Goal: Information Seeking & Learning: Compare options

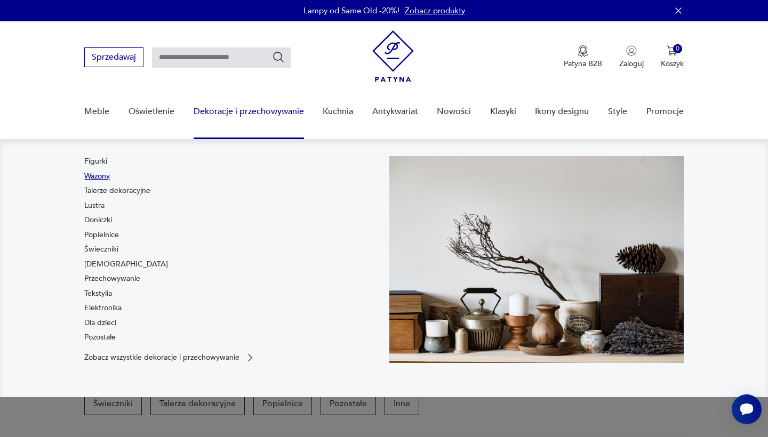
click at [100, 175] on link "Wazony" at bounding box center [97, 176] width 26 height 11
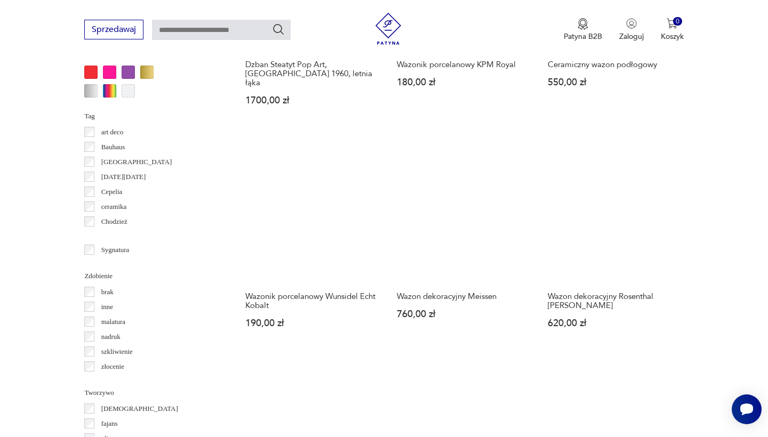
scroll to position [1056, 0]
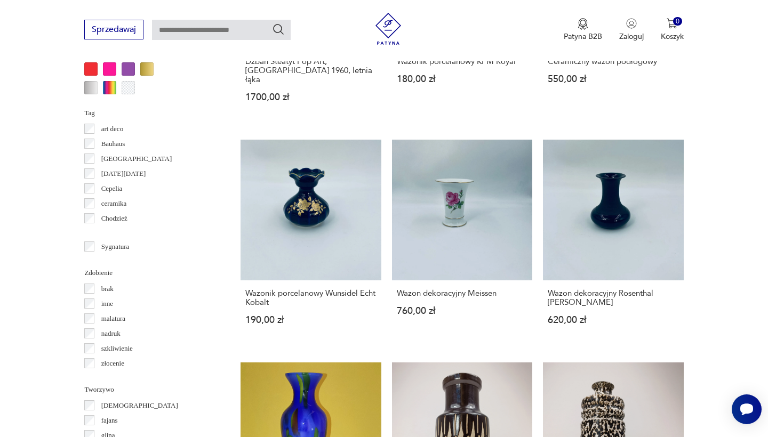
click at [283, 348] on div "Znaleziono 3038 produktów Filtruj Sortuj według daty dodania Sortuj według daty…" at bounding box center [461, 116] width 443 height 1459
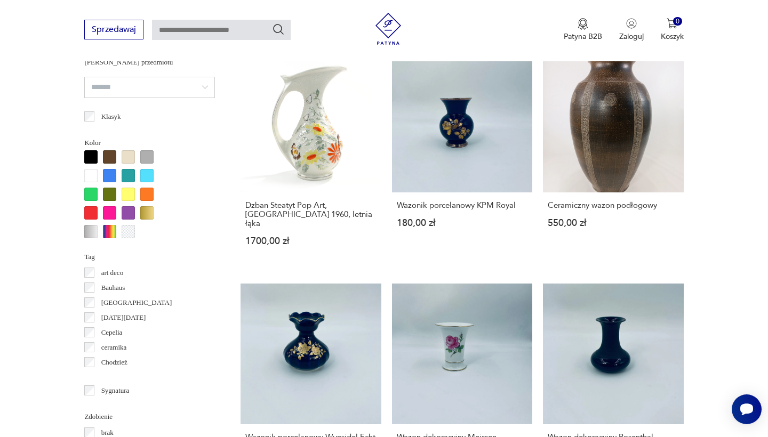
scroll to position [931, 0]
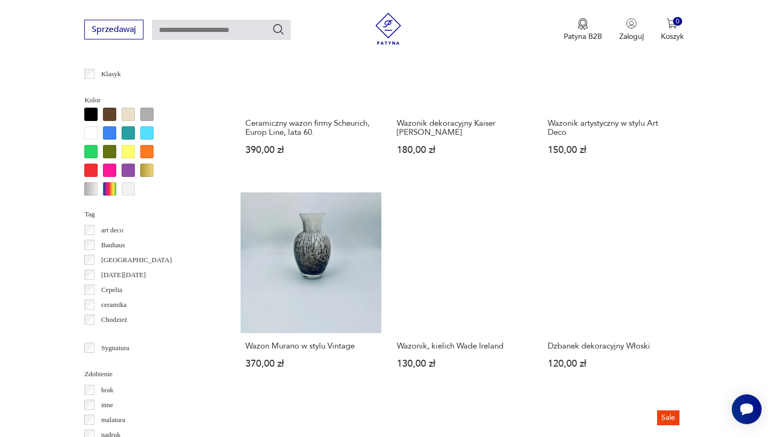
scroll to position [965, 0]
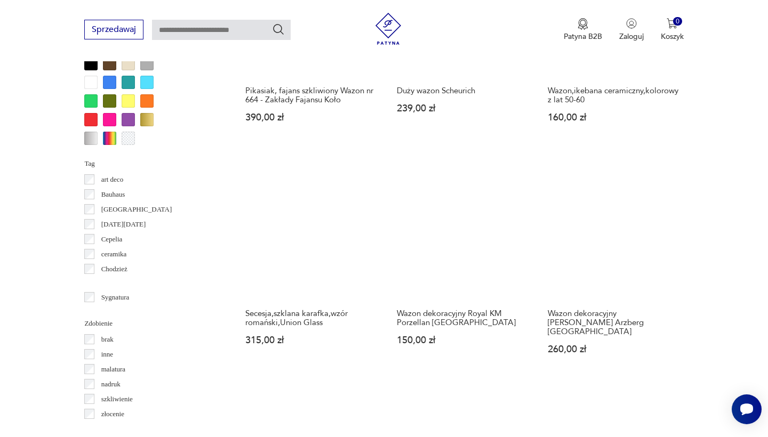
scroll to position [1007, 0]
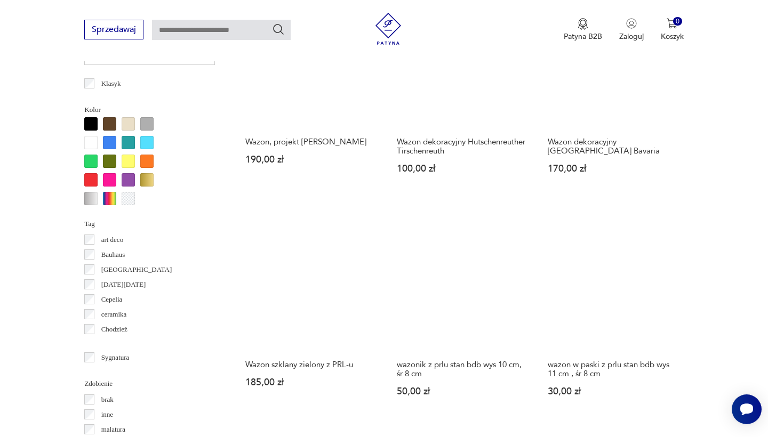
scroll to position [950, 0]
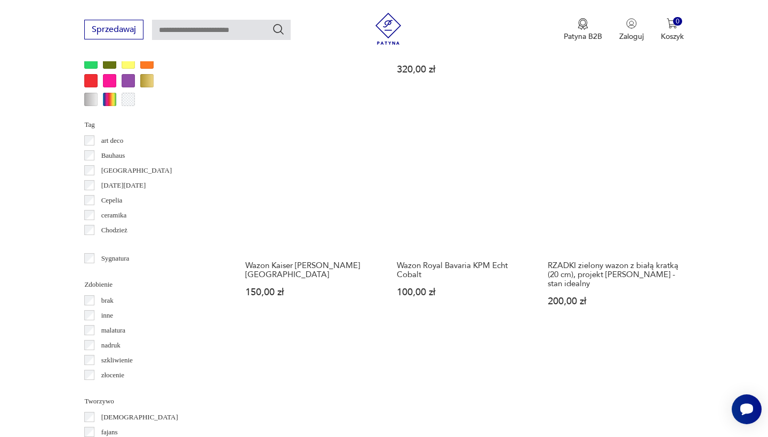
scroll to position [1058, 0]
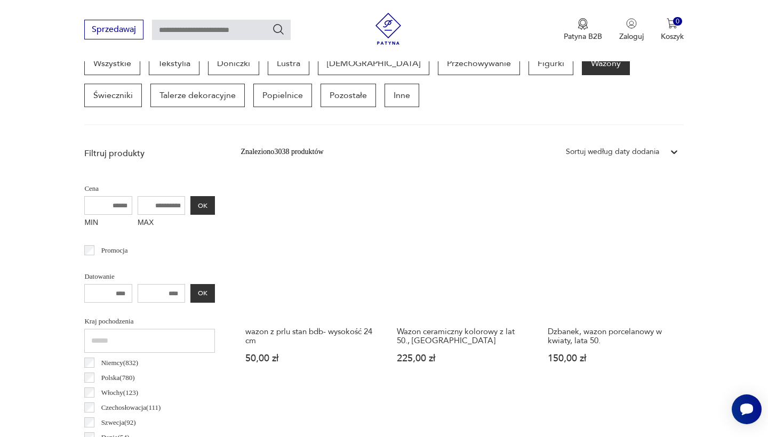
scroll to position [284, 0]
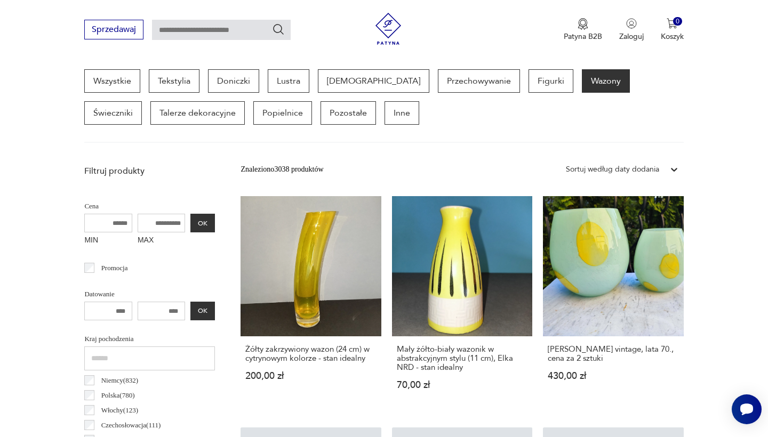
click at [559, 263] on link "Wazon Murano vintage, lata 70., cena za 2 sztuki 430,00 zł" at bounding box center [613, 303] width 140 height 214
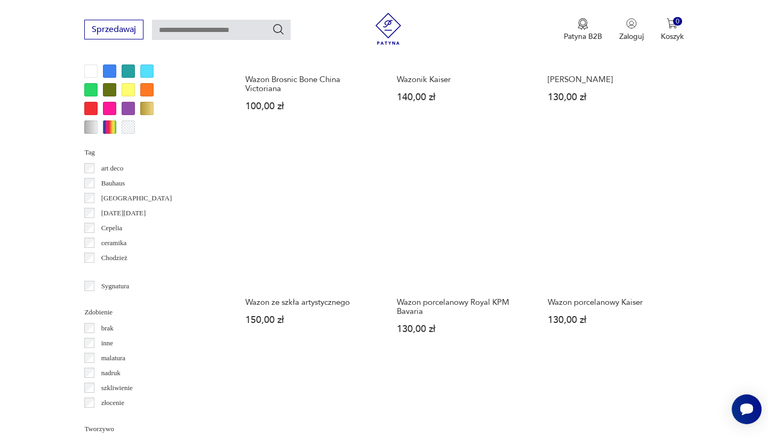
scroll to position [1022, 0]
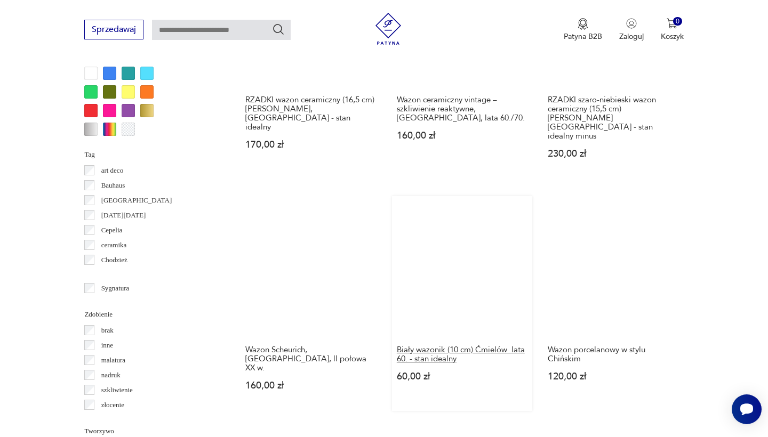
scroll to position [1017, 0]
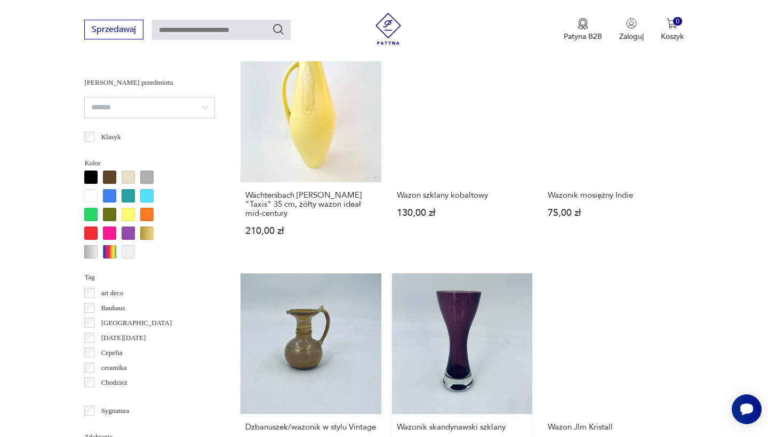
scroll to position [899, 0]
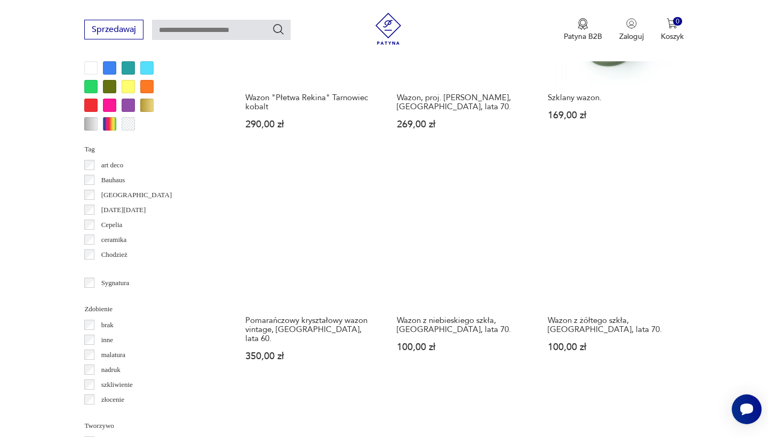
scroll to position [1023, 0]
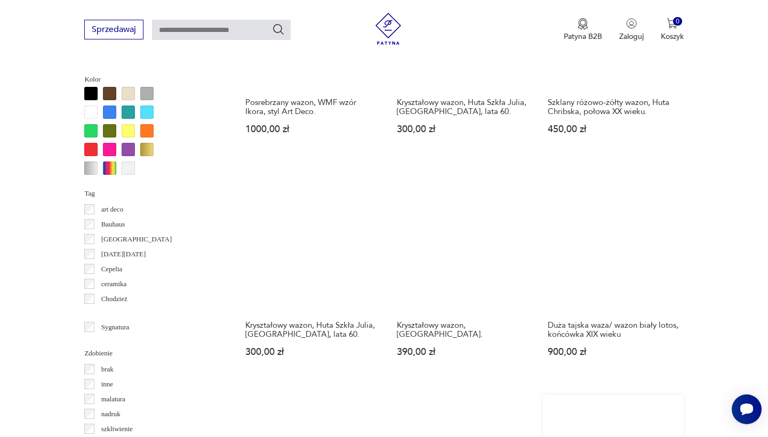
scroll to position [977, 0]
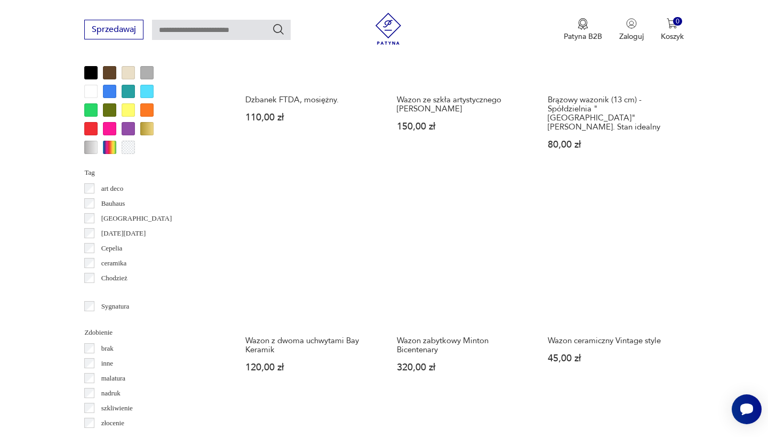
scroll to position [997, 0]
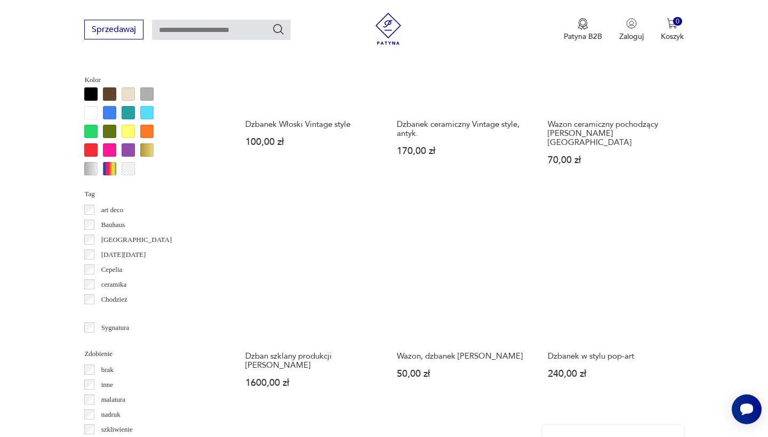
scroll to position [978, 0]
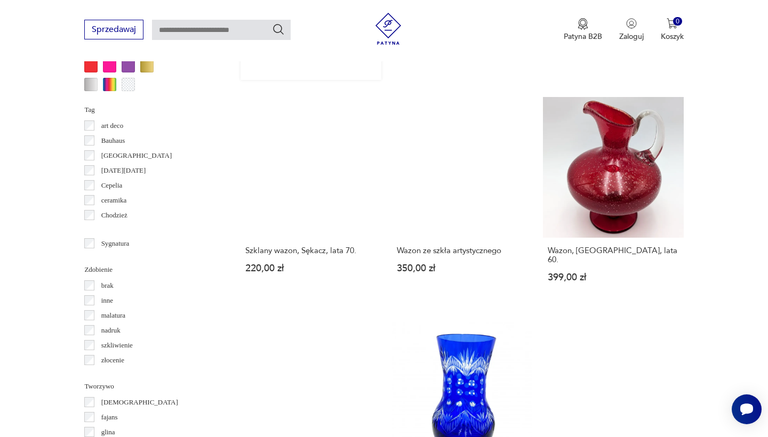
scroll to position [974, 0]
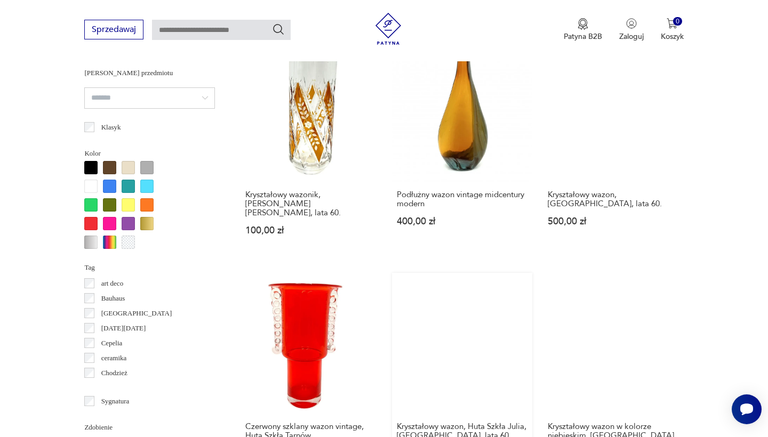
scroll to position [903, 0]
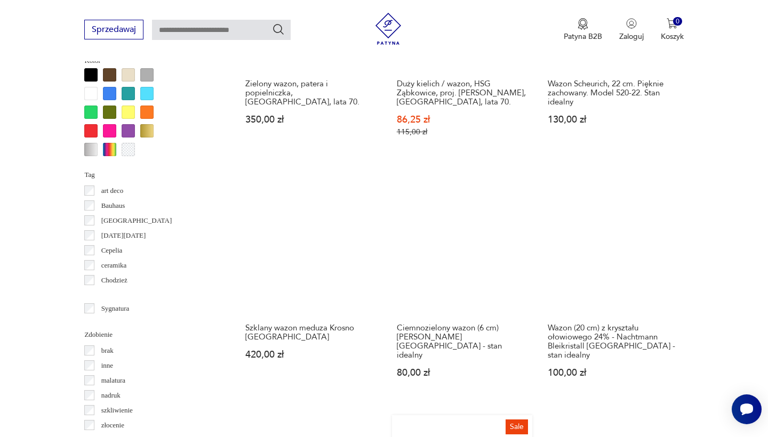
scroll to position [1030, 0]
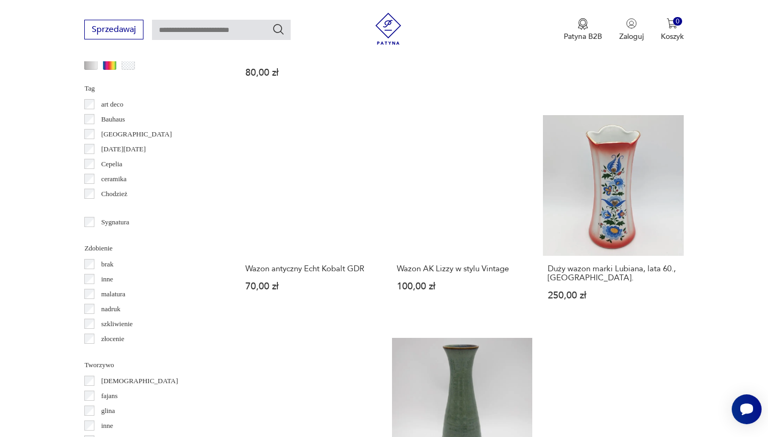
scroll to position [1086, 0]
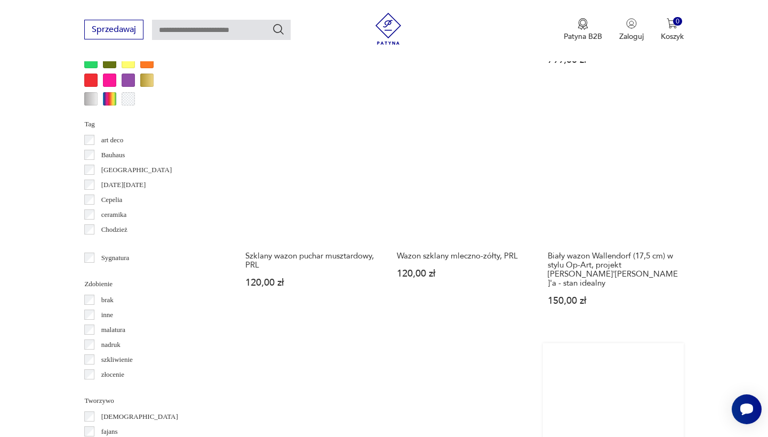
scroll to position [995, 0]
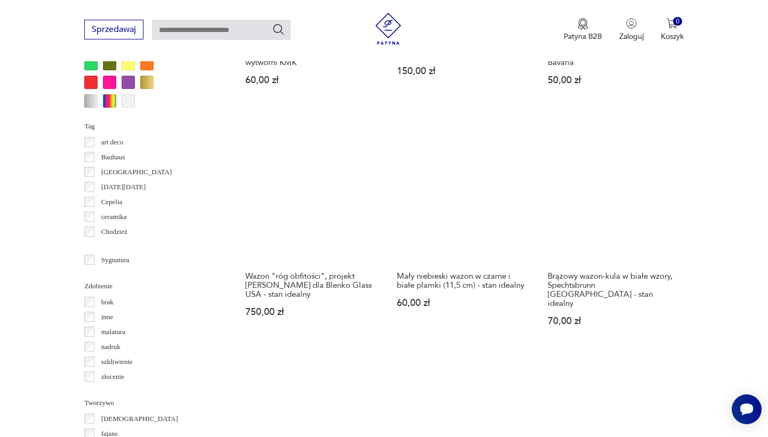
scroll to position [1046, 0]
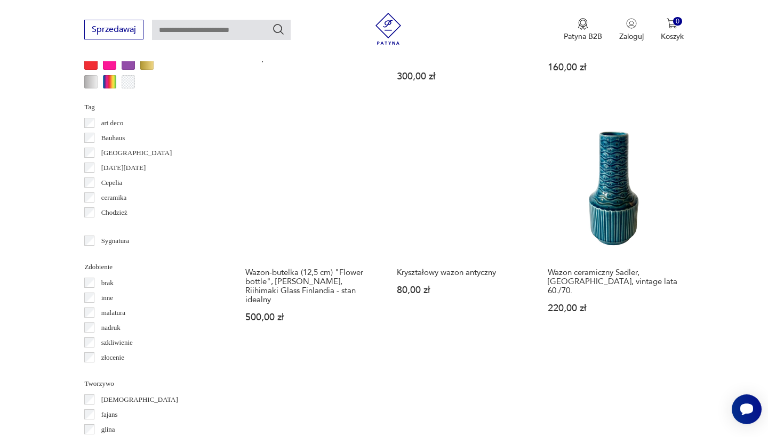
scroll to position [1070, 0]
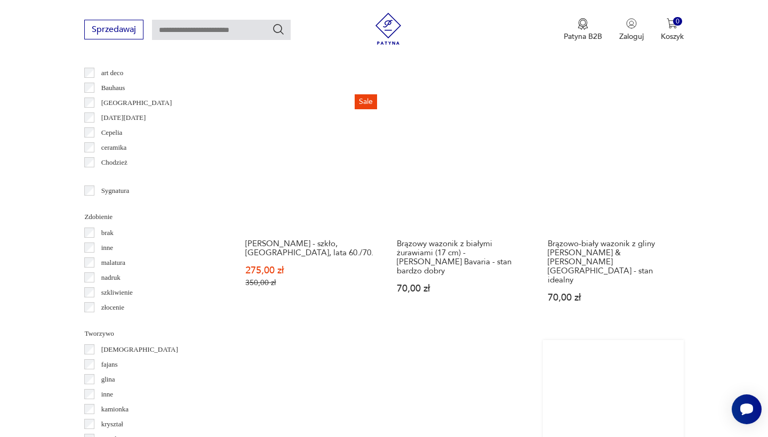
scroll to position [1116, 0]
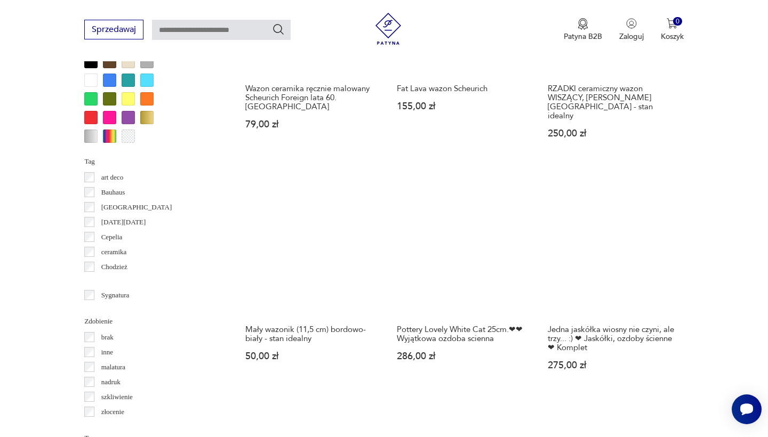
scroll to position [1052, 0]
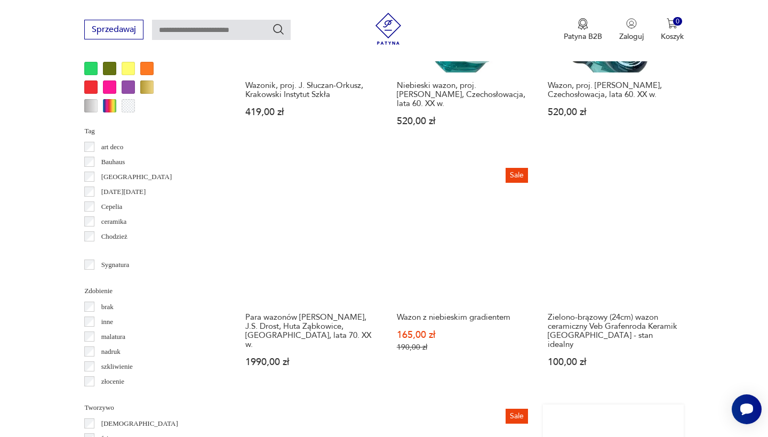
scroll to position [1041, 0]
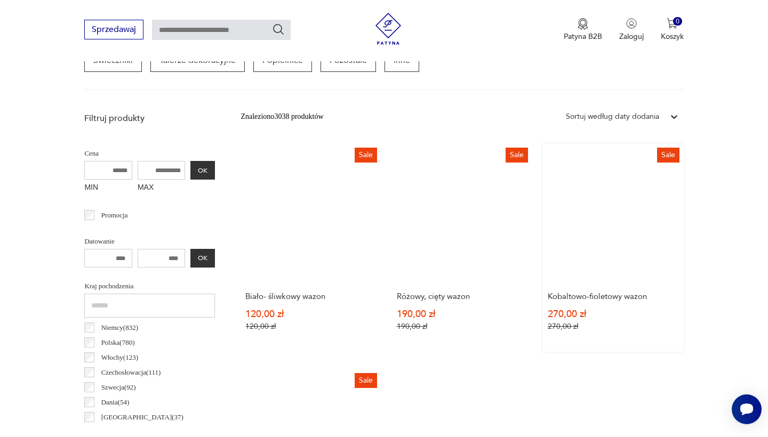
scroll to position [340, 0]
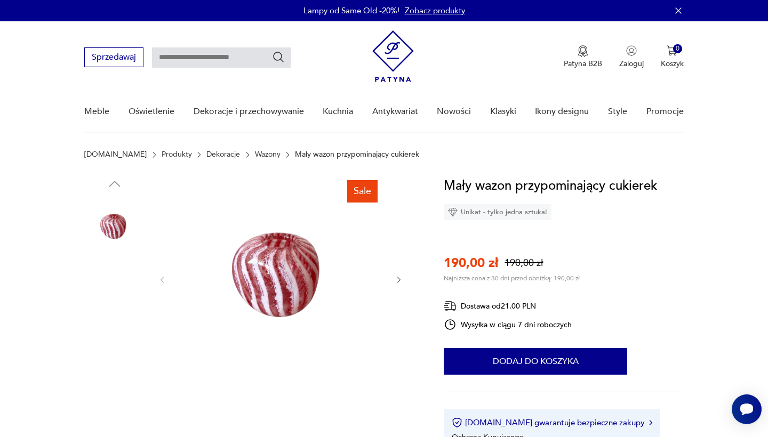
click at [115, 357] on img at bounding box center [114, 363] width 61 height 61
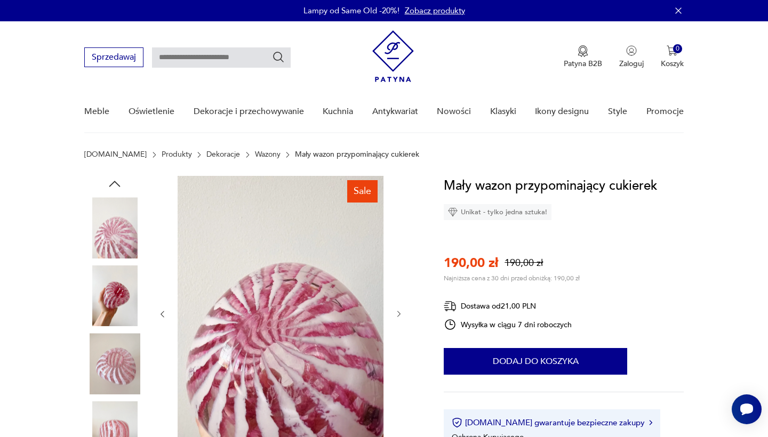
click at [114, 283] on img at bounding box center [114, 296] width 61 height 61
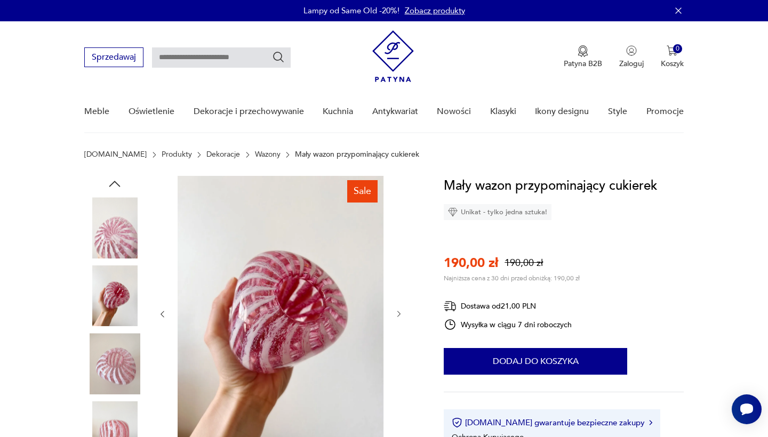
click at [116, 223] on img at bounding box center [114, 227] width 61 height 61
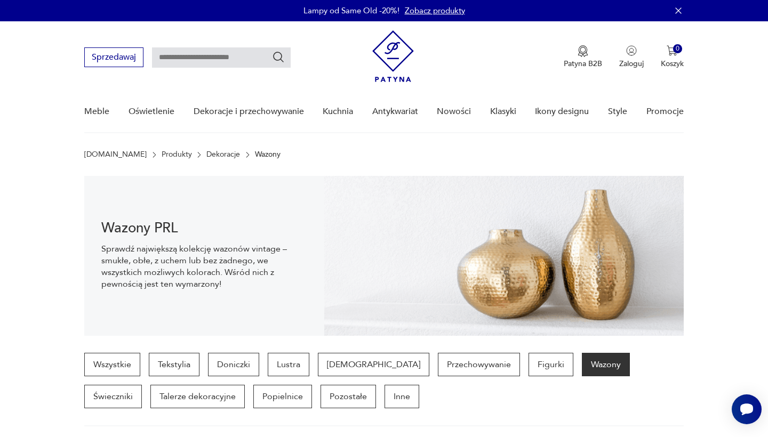
scroll to position [99, 0]
